Goal: Task Accomplishment & Management: Manage account settings

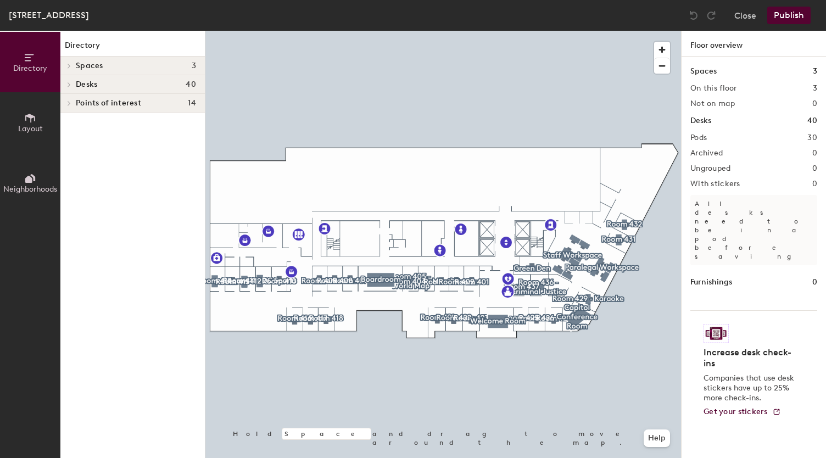
click at [71, 83] on icon at bounding box center [69, 84] width 4 height 5
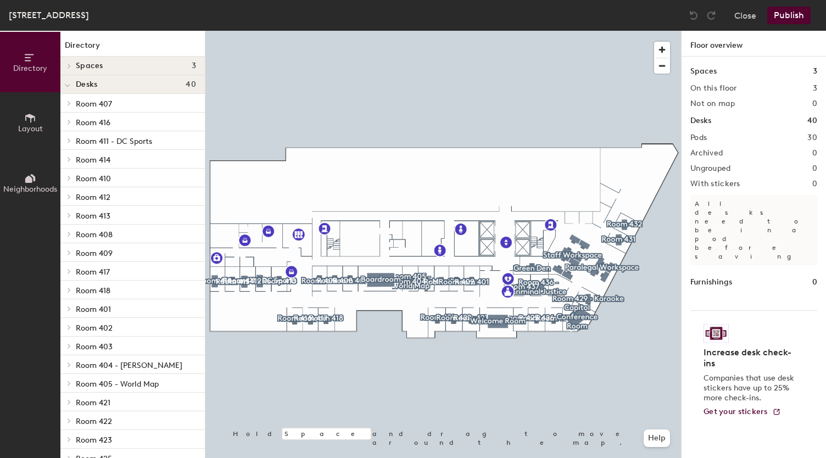
scroll to position [223, 0]
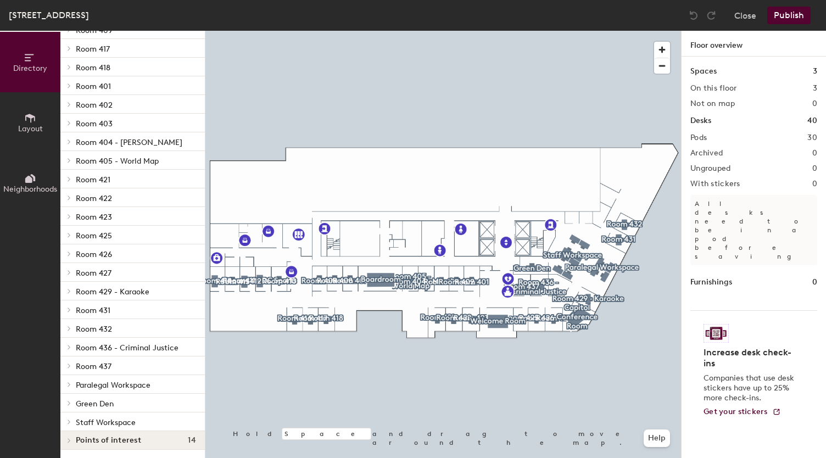
click at [73, 419] on span at bounding box center [68, 421] width 9 height 5
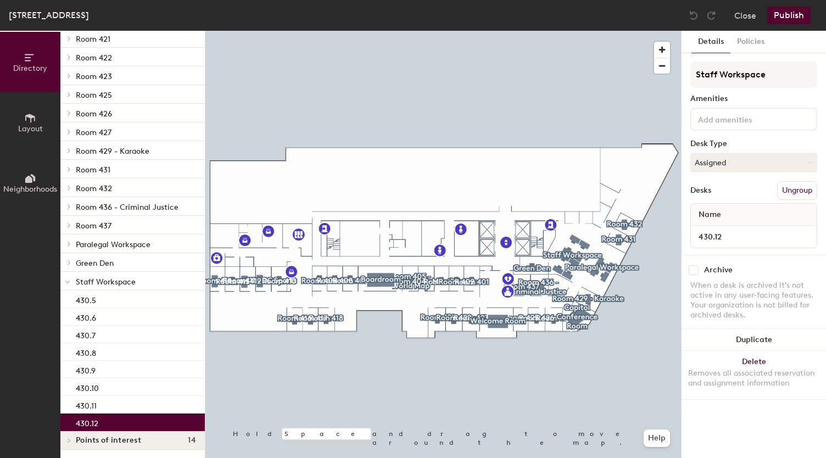
click at [109, 425] on div "430.12" at bounding box center [132, 423] width 144 height 18
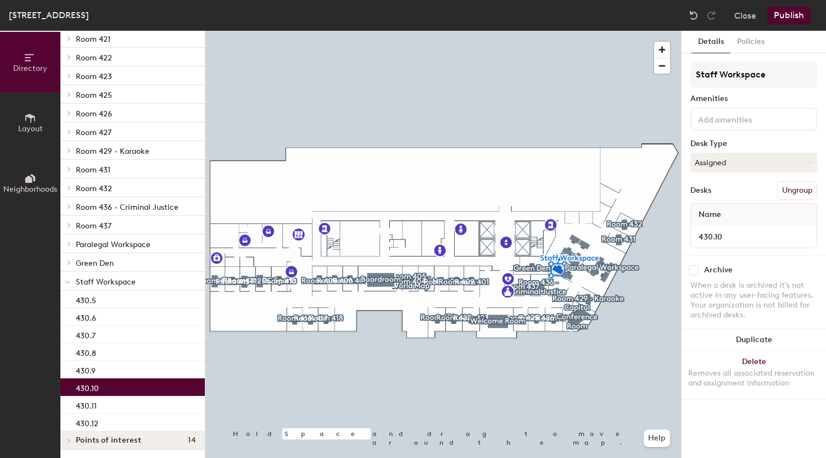
click at [107, 387] on div "430.10" at bounding box center [132, 387] width 144 height 18
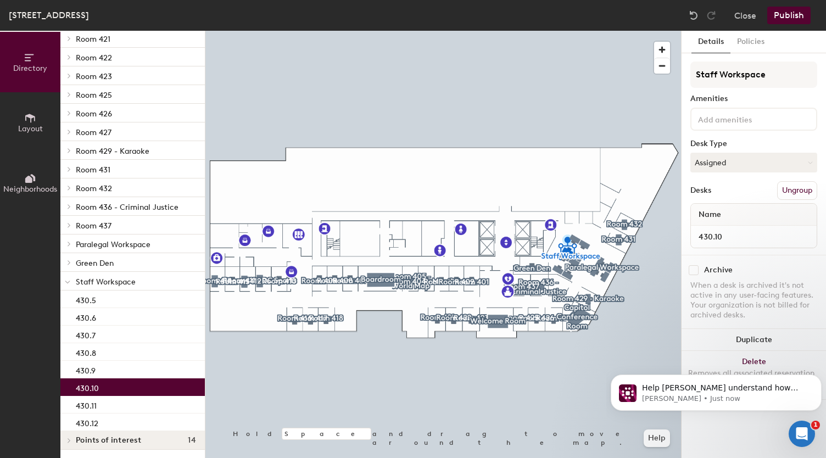
scroll to position [0, 0]
click at [771, 165] on button "Assigned" at bounding box center [753, 163] width 127 height 20
click at [750, 232] on div "Hoteled" at bounding box center [746, 229] width 110 height 16
click at [755, 42] on button "Policies" at bounding box center [751, 42] width 41 height 23
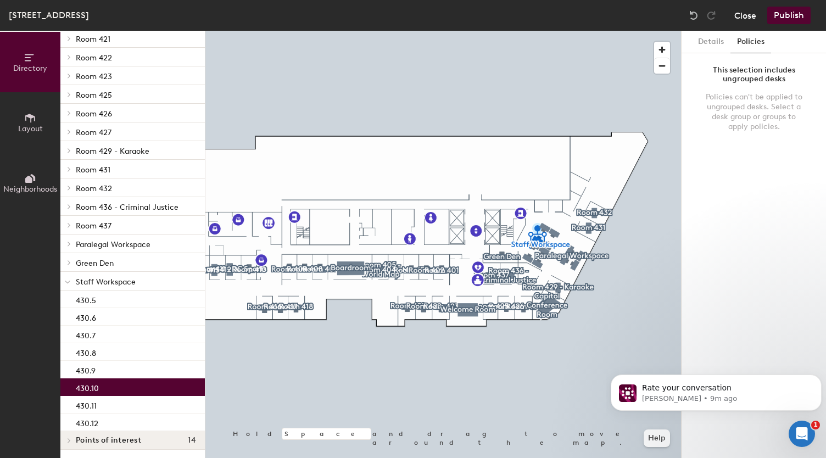
click at [755, 19] on button "Close" at bounding box center [745, 16] width 22 height 18
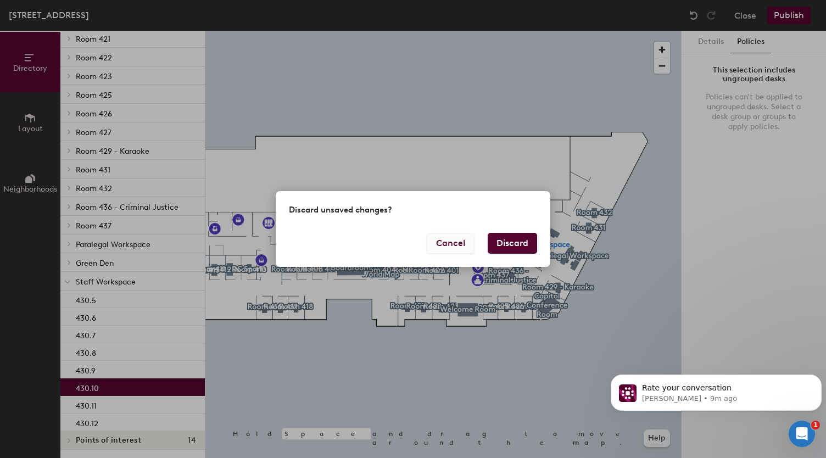
click at [453, 241] on button "Cancel" at bounding box center [451, 243] width 48 height 21
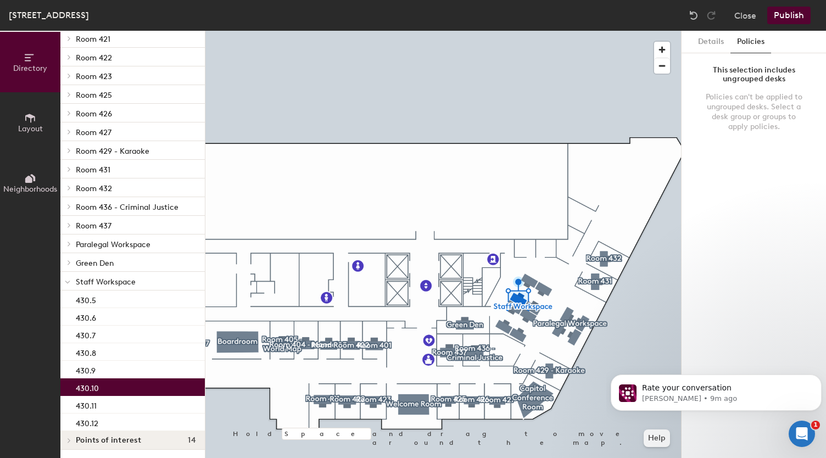
click at [120, 278] on span "Staff Workspace" at bounding box center [106, 281] width 60 height 9
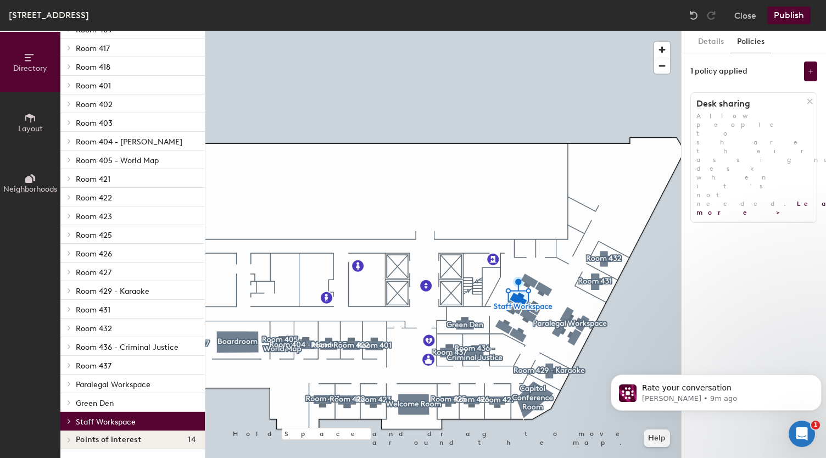
scroll to position [223, 0]
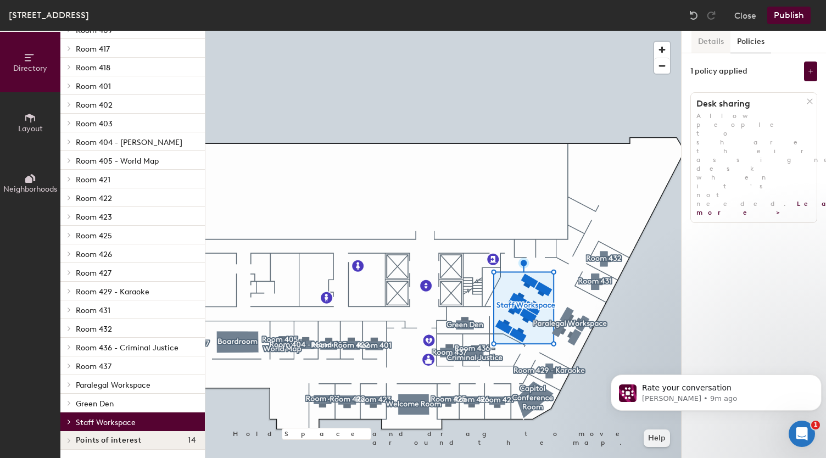
click at [702, 39] on button "Details" at bounding box center [711, 42] width 39 height 23
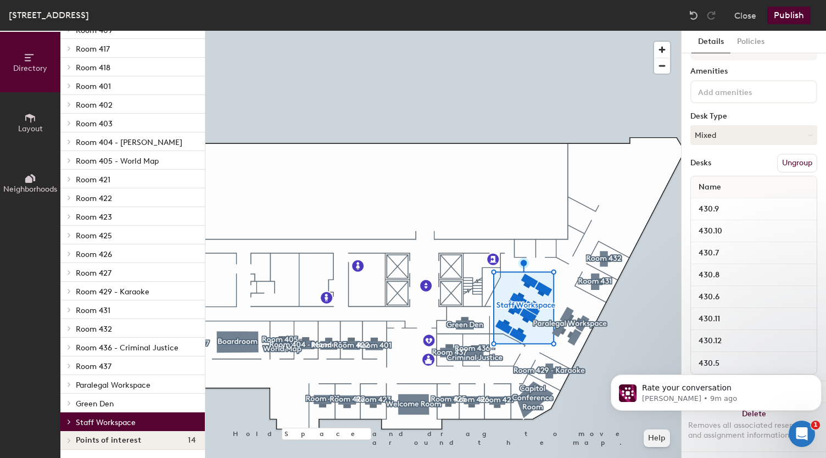
scroll to position [38, 0]
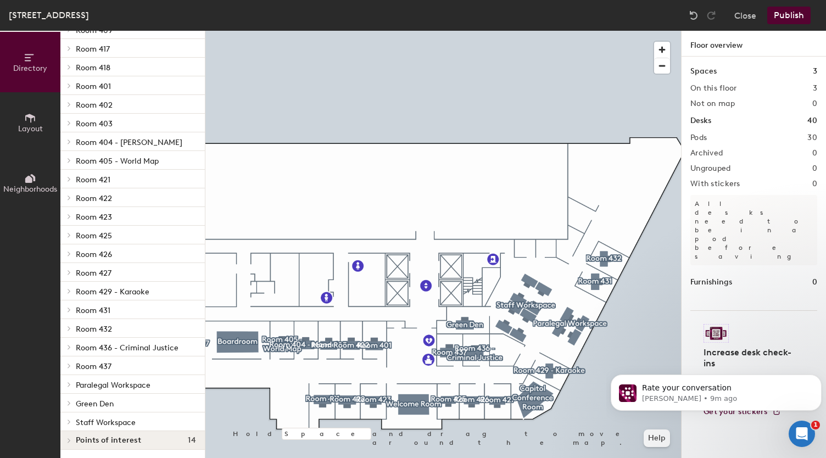
click at [69, 421] on icon at bounding box center [69, 421] width 4 height 5
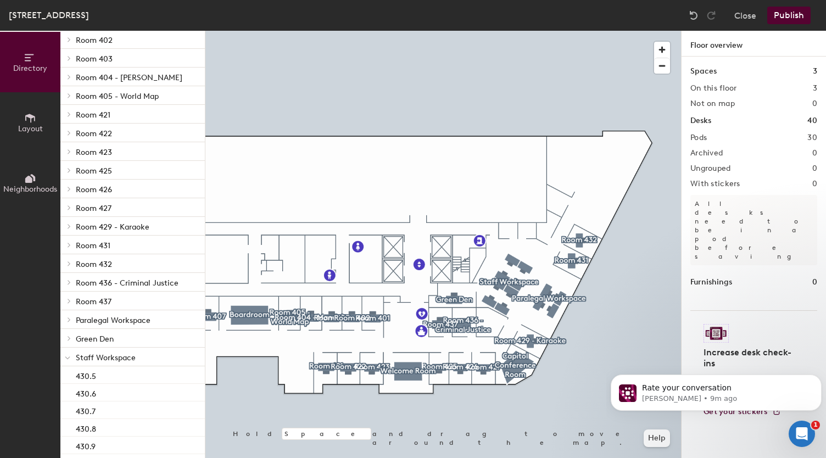
scroll to position [364, 0]
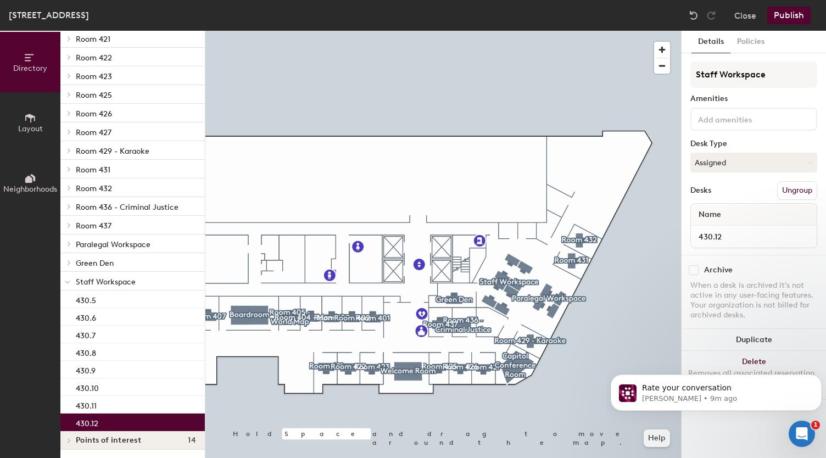
click at [125, 420] on div "430.12" at bounding box center [132, 423] width 144 height 18
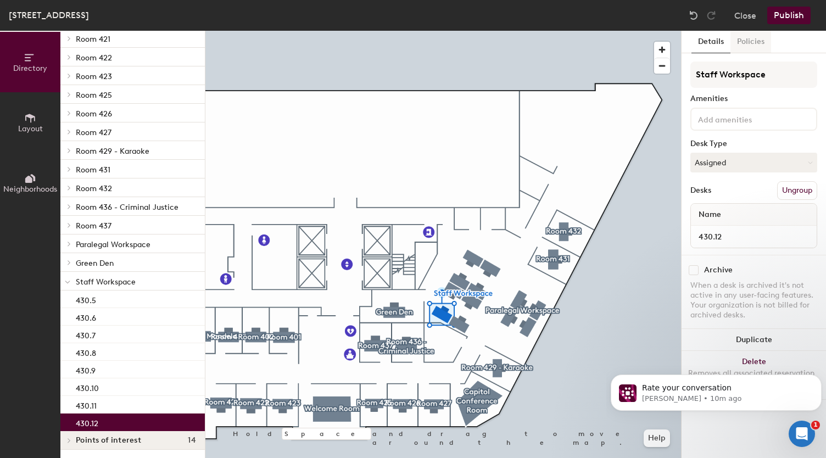
click at [760, 40] on button "Policies" at bounding box center [751, 42] width 41 height 23
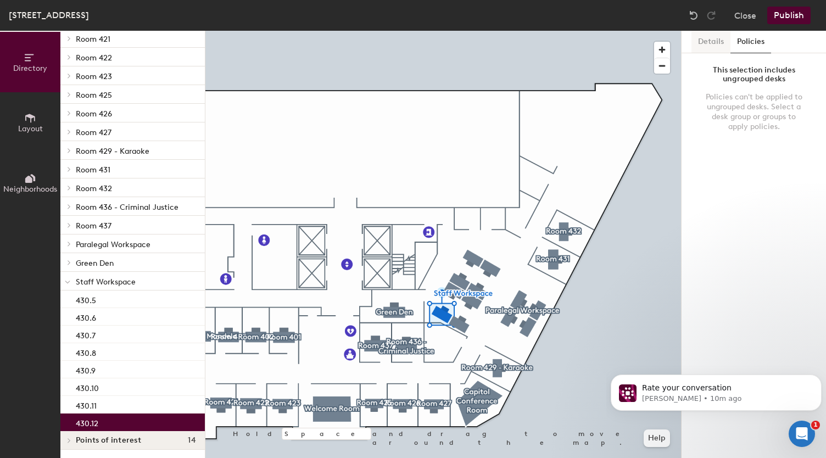
click at [712, 46] on button "Details" at bounding box center [711, 42] width 39 height 23
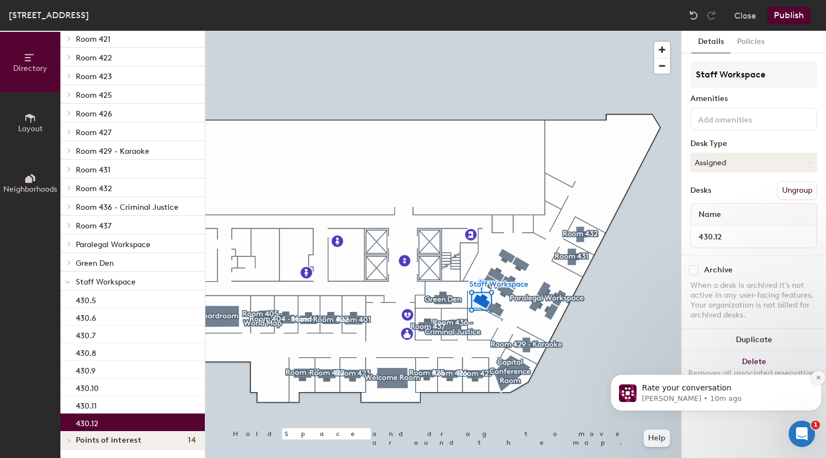
click at [818, 374] on button "Dismiss notification" at bounding box center [818, 378] width 14 height 14
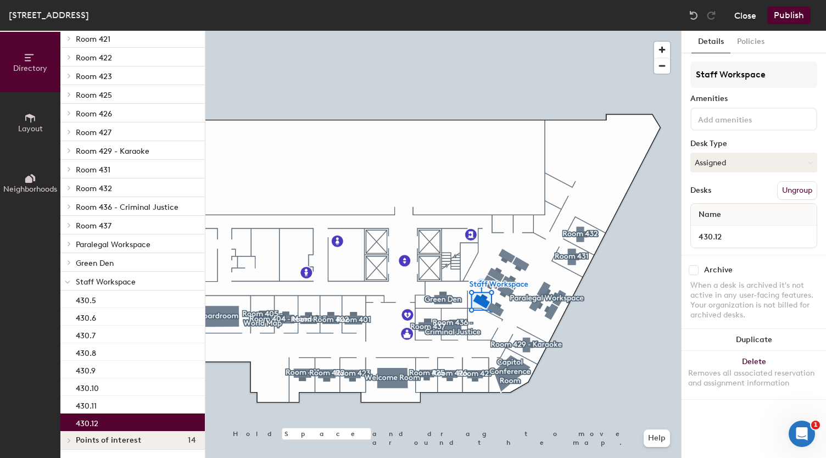
click at [753, 20] on button "Close" at bounding box center [745, 16] width 22 height 18
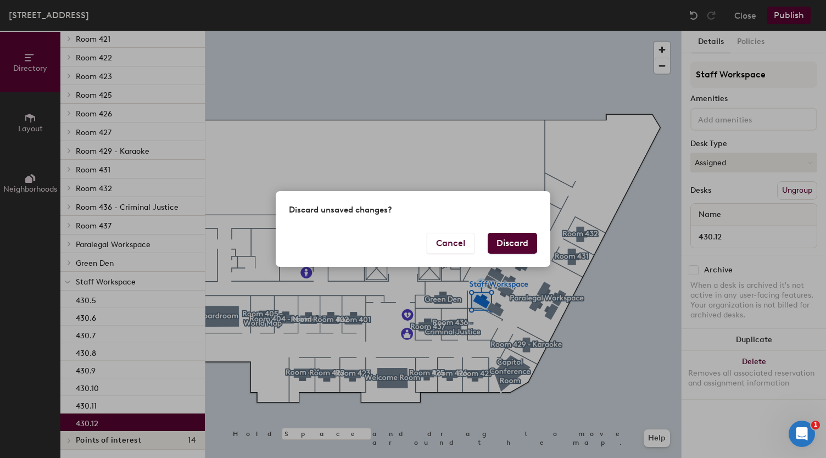
click at [517, 240] on button "Discard" at bounding box center [512, 243] width 49 height 21
